Goal: Task Accomplishment & Management: Manage account settings

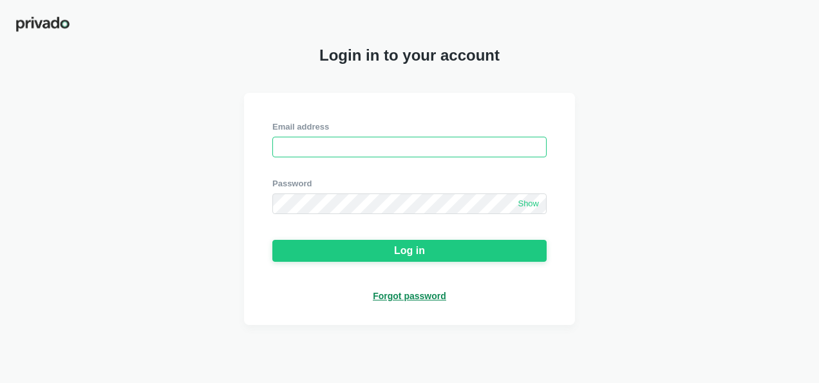
click at [363, 151] on input "email" at bounding box center [410, 147] width 274 height 21
type input "[EMAIL_ADDRESS][DOMAIN_NAME]"
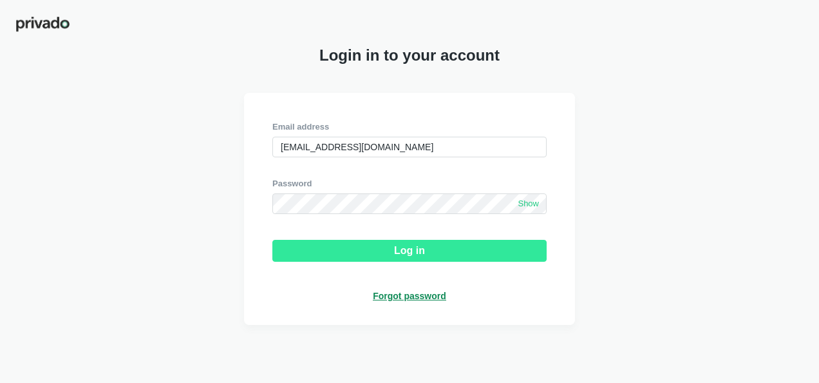
click at [357, 256] on button "Log in" at bounding box center [410, 251] width 274 height 22
click at [348, 252] on button "Log in" at bounding box center [410, 251] width 274 height 22
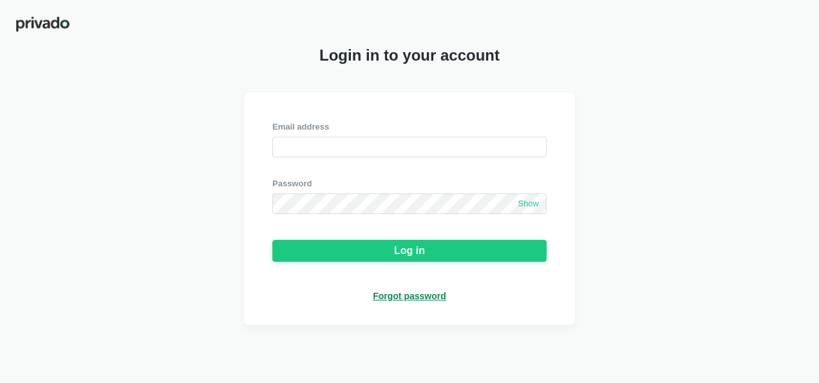
click at [52, 27] on img at bounding box center [42, 23] width 55 height 17
click at [45, 22] on img at bounding box center [42, 23] width 55 height 17
